Goal: Information Seeking & Learning: Check status

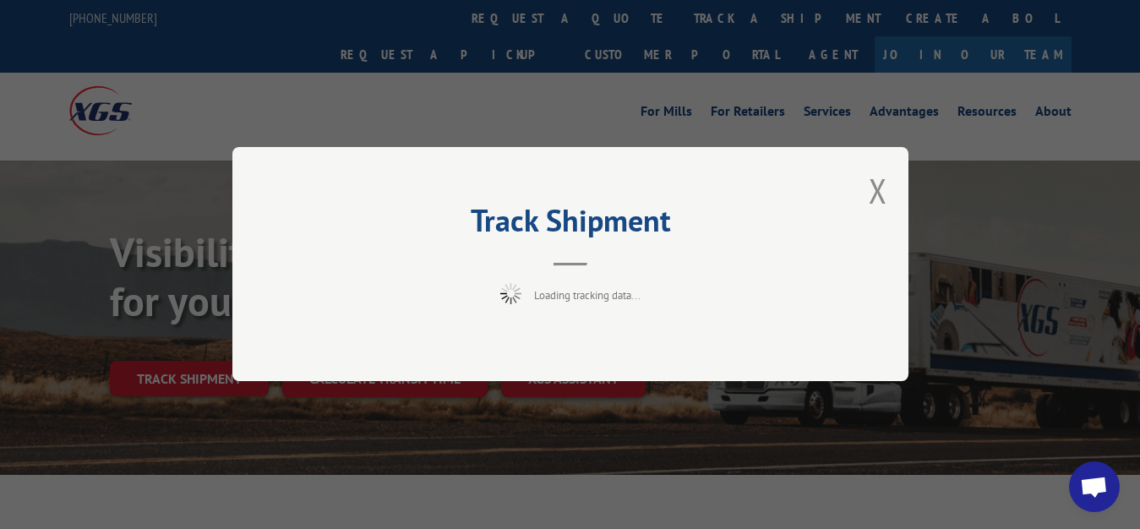
scroll to position [86, 0]
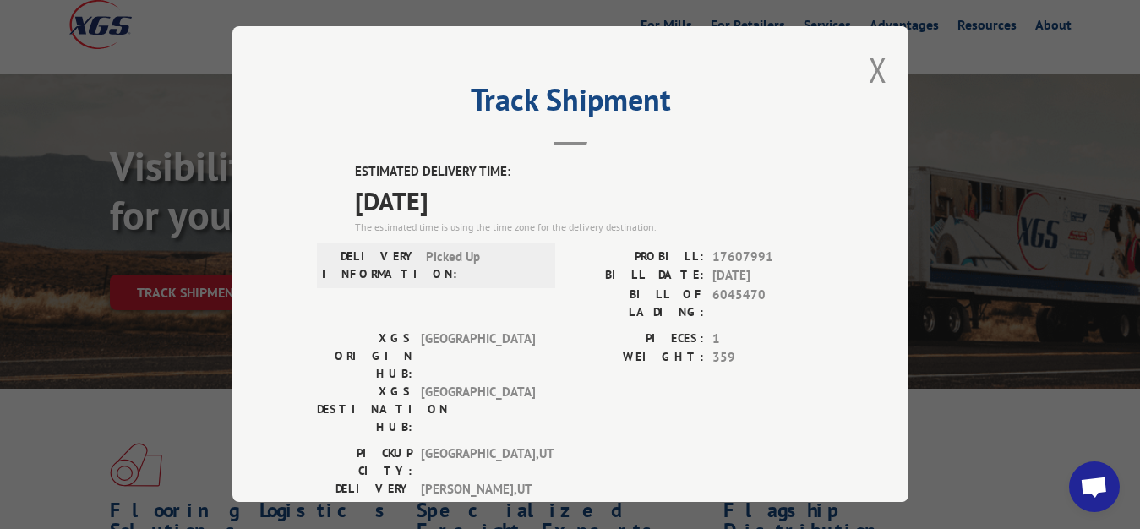
drag, startPoint x: 860, startPoint y: 64, endPoint x: 774, endPoint y: 134, distance: 110.5
click at [869, 68] on button "Close modal" at bounding box center [878, 69] width 19 height 45
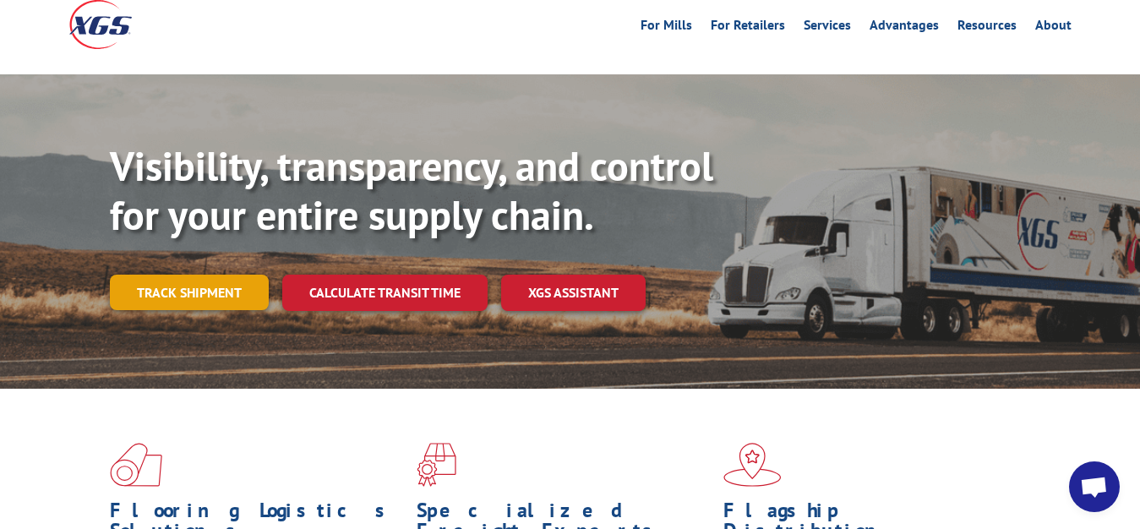
click at [161, 275] on link "Track shipment" at bounding box center [189, 293] width 159 height 36
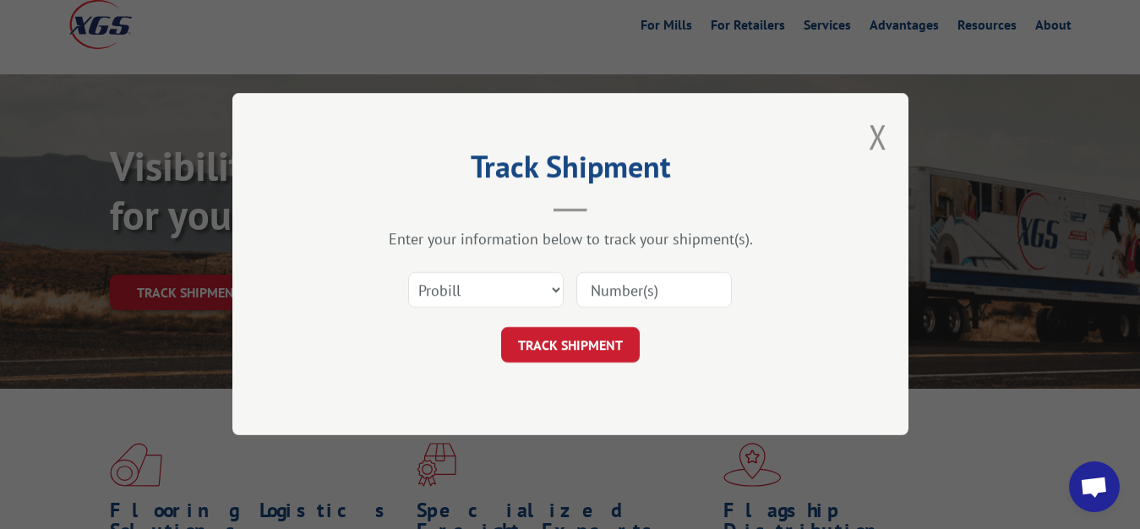
scroll to position [0, 0]
click at [390, 297] on div "Select category... Probill BOL PO" at bounding box center [570, 291] width 507 height 56
click at [408, 273] on select "Select category... Probill BOL PO" at bounding box center [486, 291] width 156 height 36
select select "bol"
click option "BOL" at bounding box center [0, 0] width 0 height 0
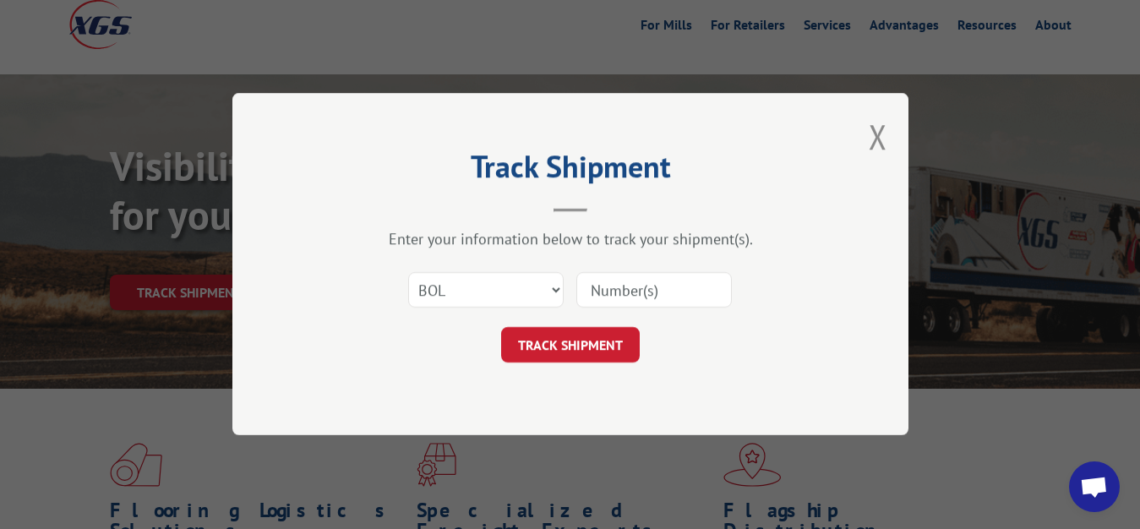
drag, startPoint x: 648, startPoint y: 285, endPoint x: 695, endPoint y: 186, distance: 109.6
click at [648, 284] on input at bounding box center [655, 291] width 156 height 36
type input "6045469"
click button "TRACK SHIPMENT" at bounding box center [570, 346] width 139 height 36
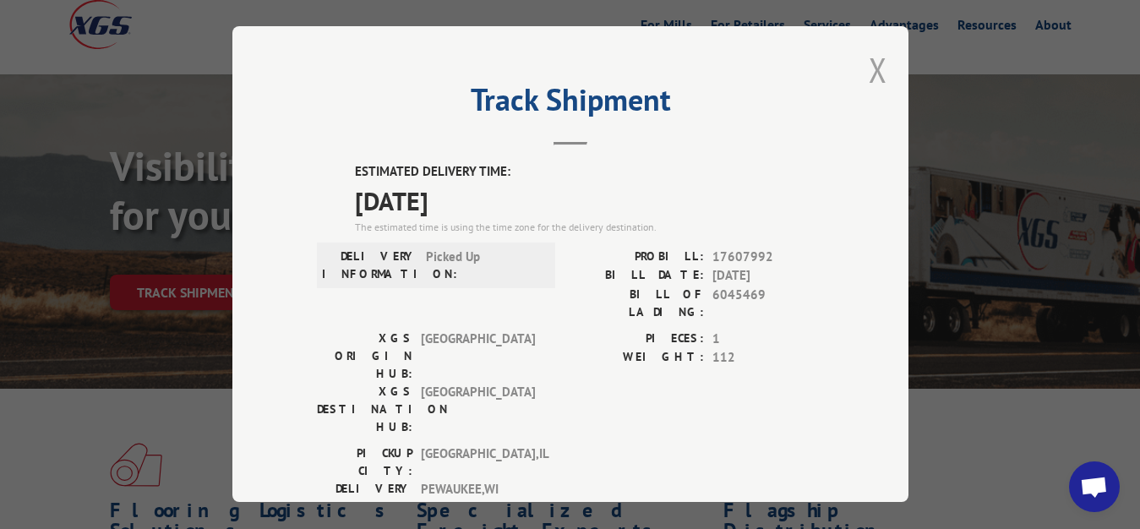
click at [869, 67] on button "Close modal" at bounding box center [878, 69] width 19 height 45
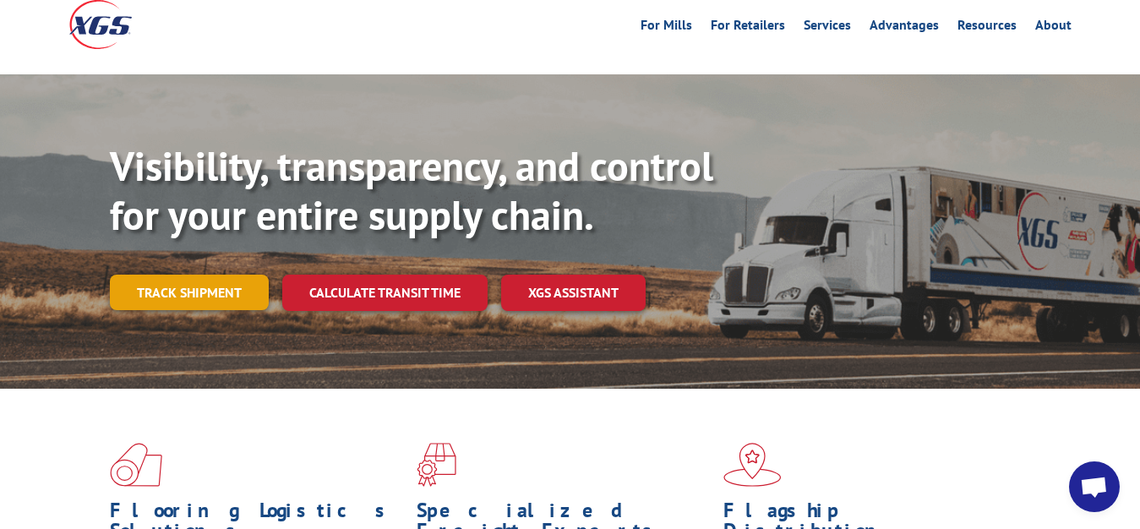
click at [180, 275] on link "Track shipment" at bounding box center [189, 293] width 159 height 36
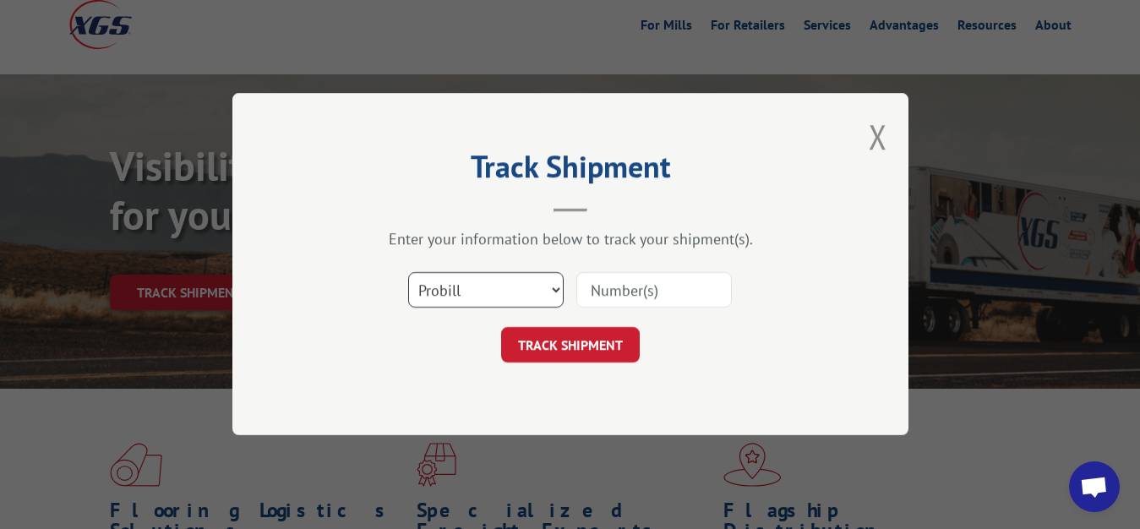
click at [408, 273] on select "Select category... Probill BOL PO" at bounding box center [486, 291] width 156 height 36
select select "bol"
click option "BOL" at bounding box center [0, 0] width 0 height 0
drag, startPoint x: 604, startPoint y: 287, endPoint x: 625, endPoint y: 265, distance: 31.1
click at [611, 279] on input at bounding box center [655, 291] width 156 height 36
